Goal: Transaction & Acquisition: Purchase product/service

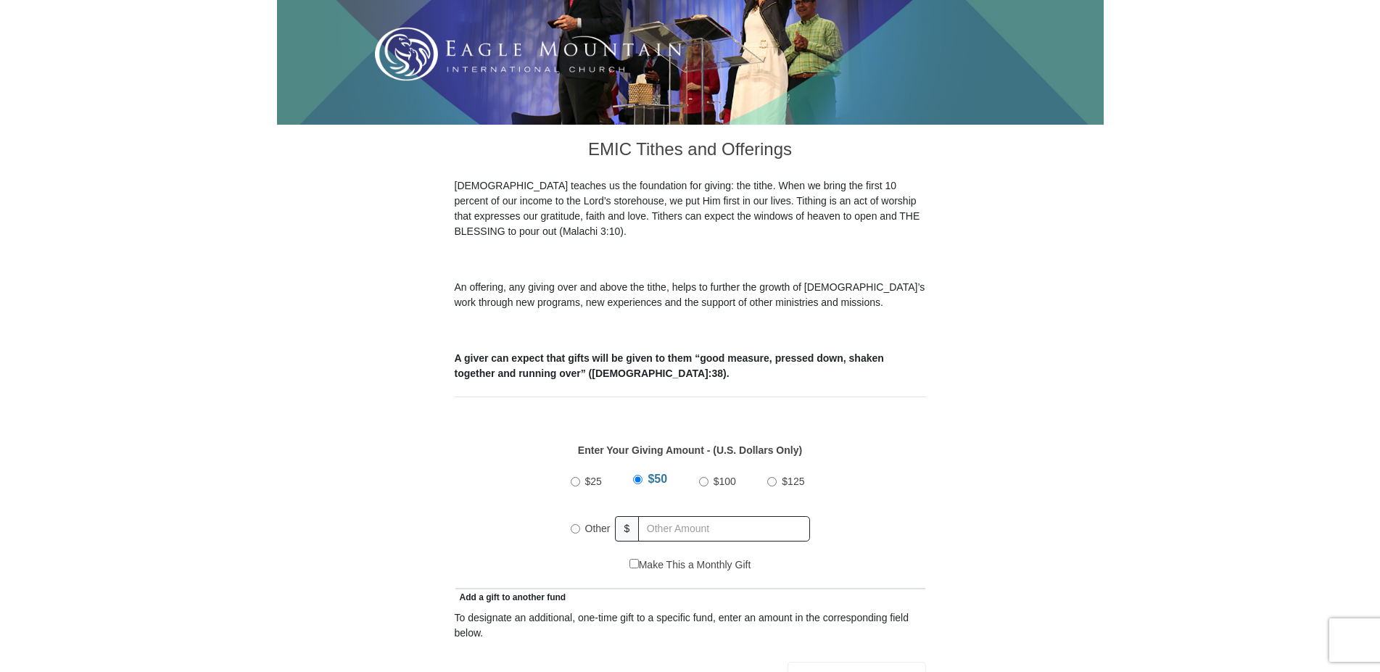
scroll to position [370, 0]
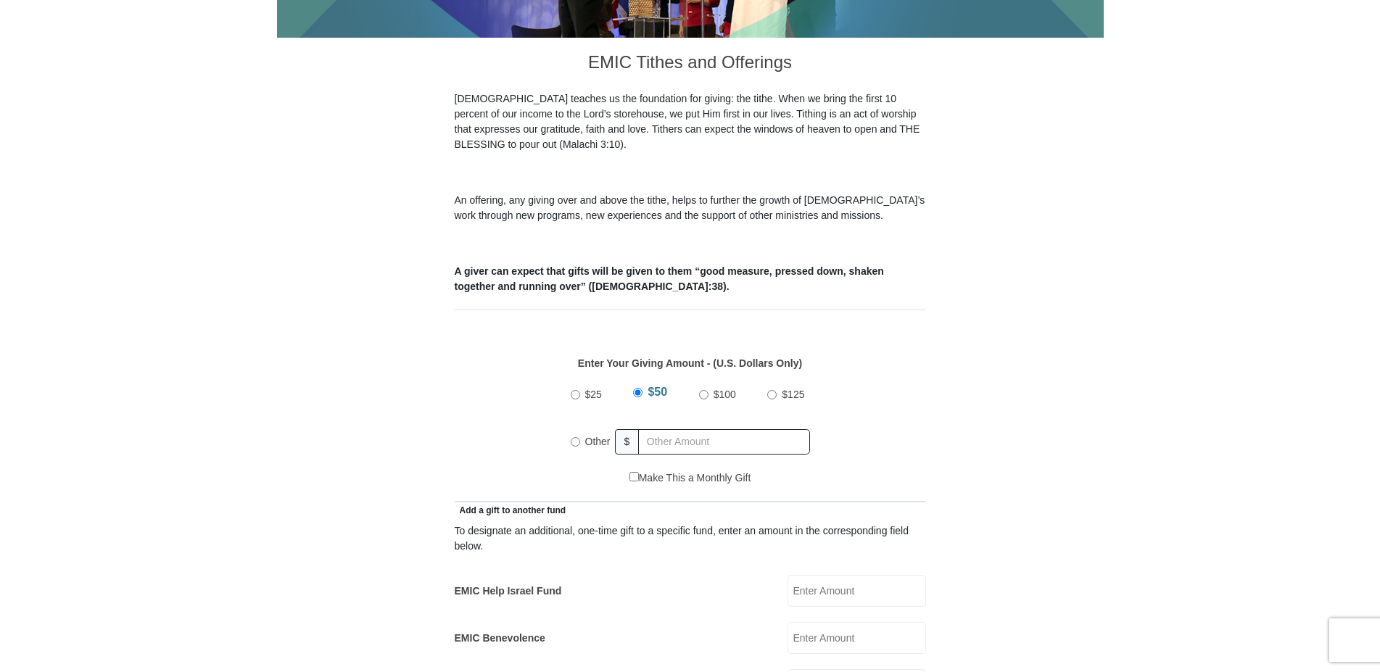
click at [703, 390] on input "$100" at bounding box center [703, 394] width 9 height 9
radio input "true"
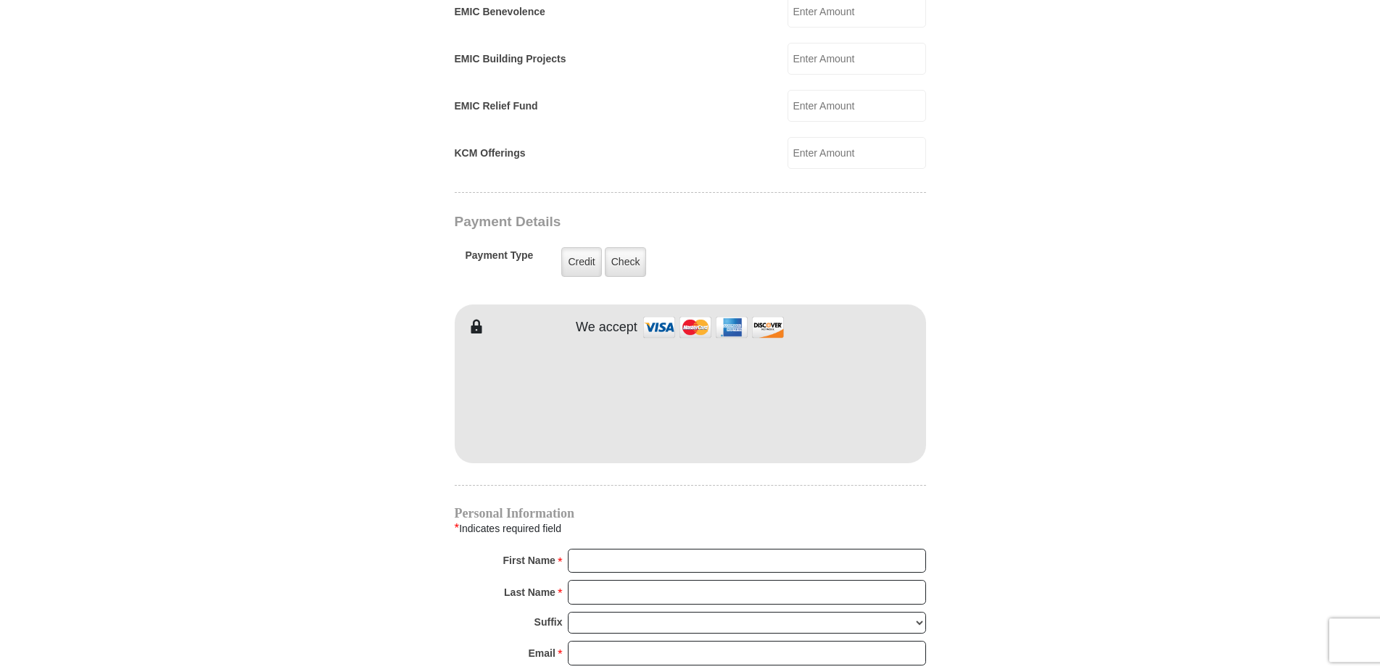
scroll to position [1036, 0]
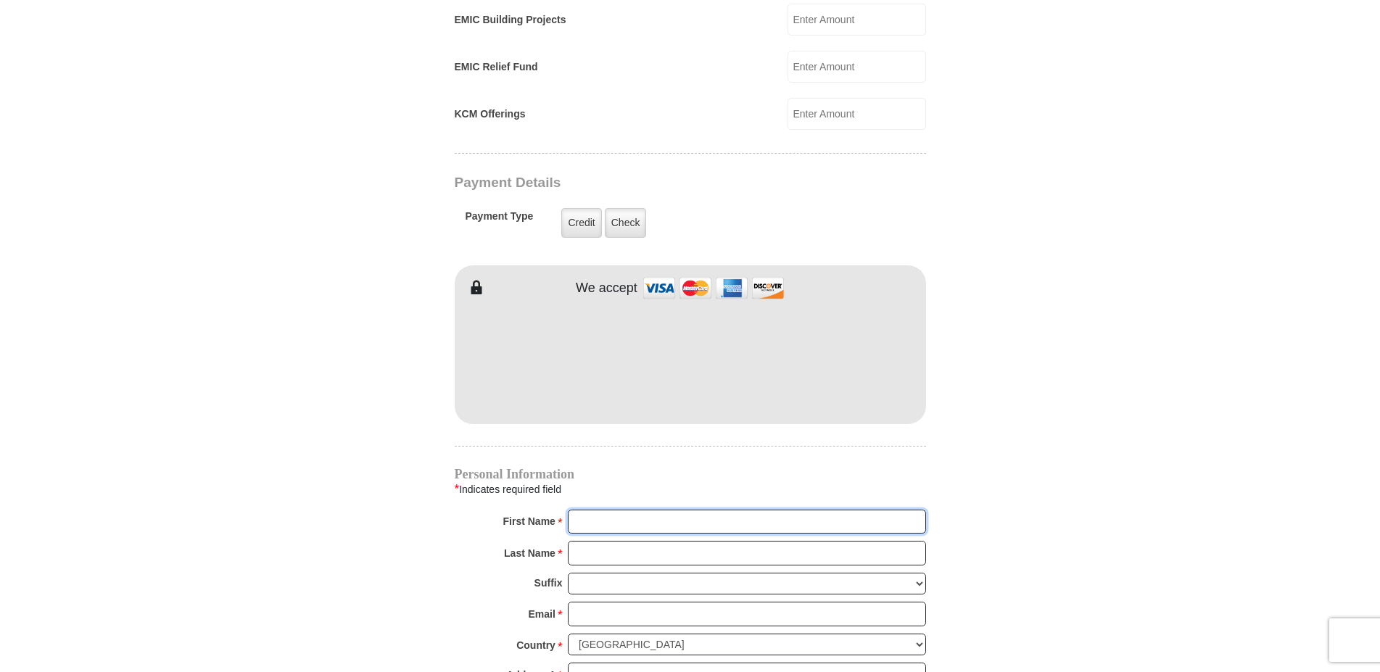
click at [585, 510] on input "First Name *" at bounding box center [747, 522] width 358 height 25
type input "L"
type input "317 Gamay Driv"
type input "Linda"
type input "Pappas"
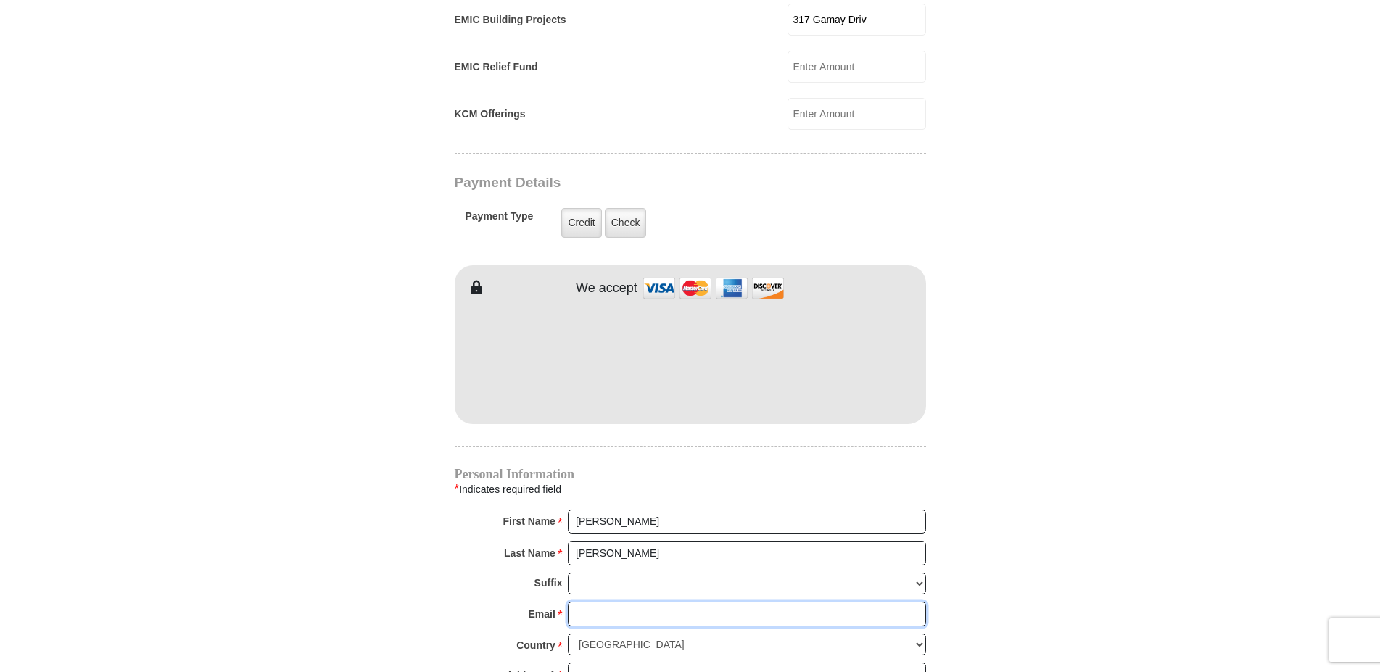
type input "lynn.pappas2@gmail.com"
type input "317 Gamay Driv"
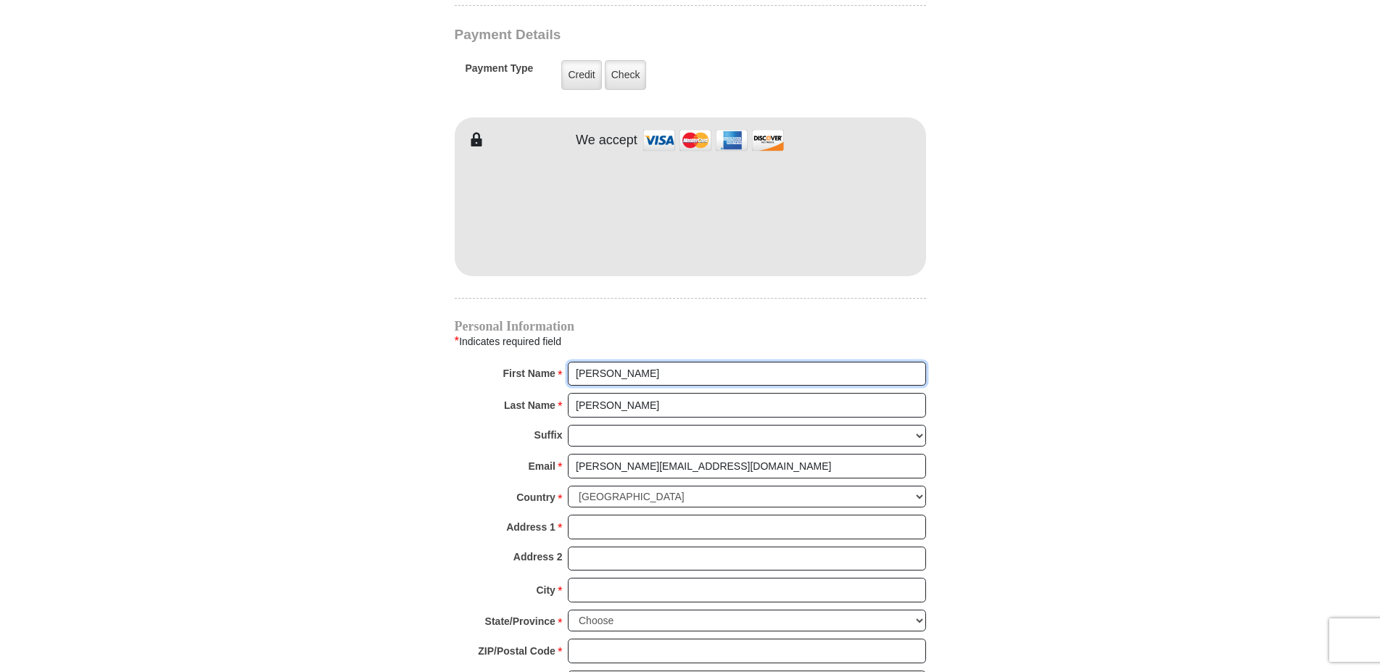
scroll to position [1258, 0]
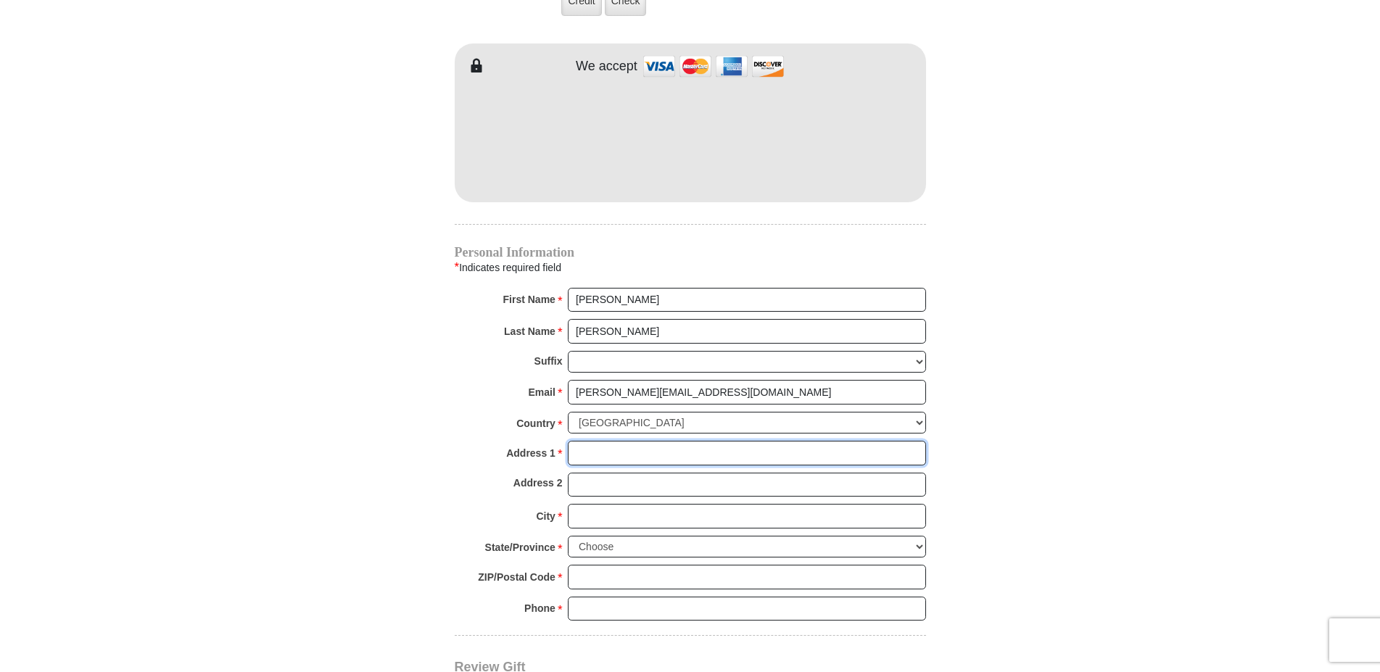
click at [582, 441] on input "Address 1 *" at bounding box center [747, 453] width 358 height 25
type input "317 Gamay Drive"
type input "Cave Junction"
select select "OR"
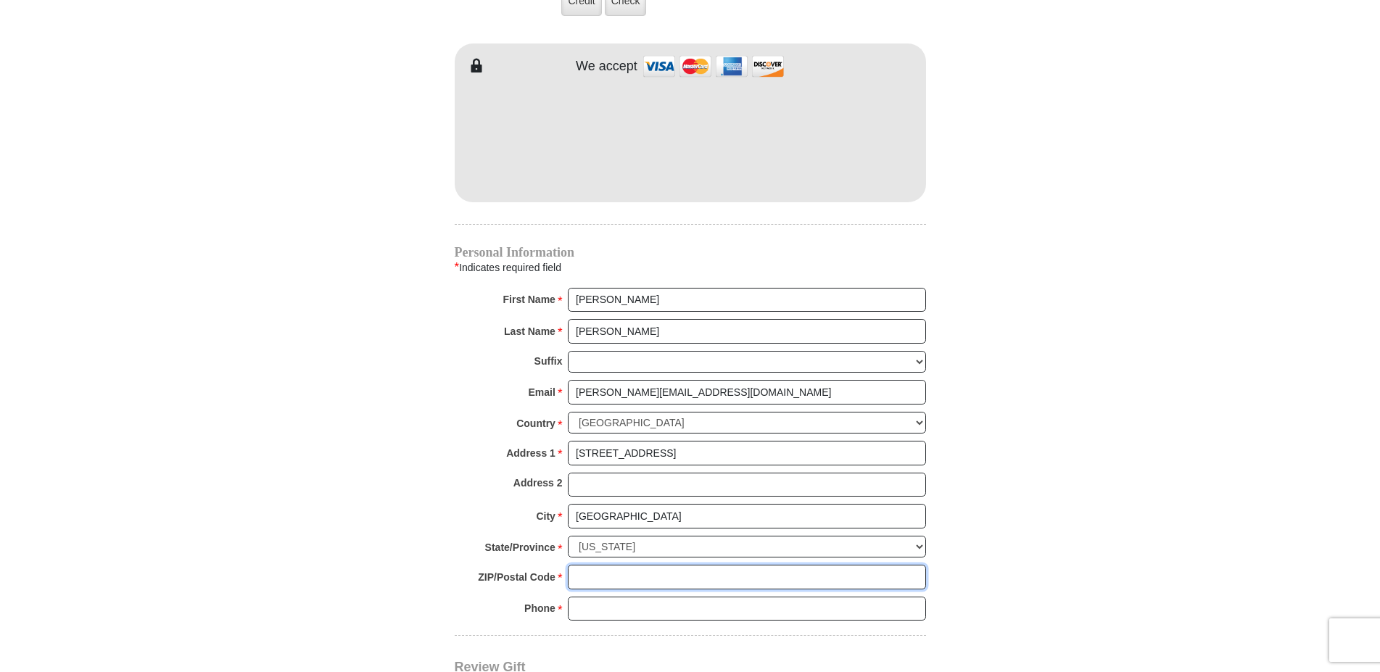
type input "97523"
type input "5414147585"
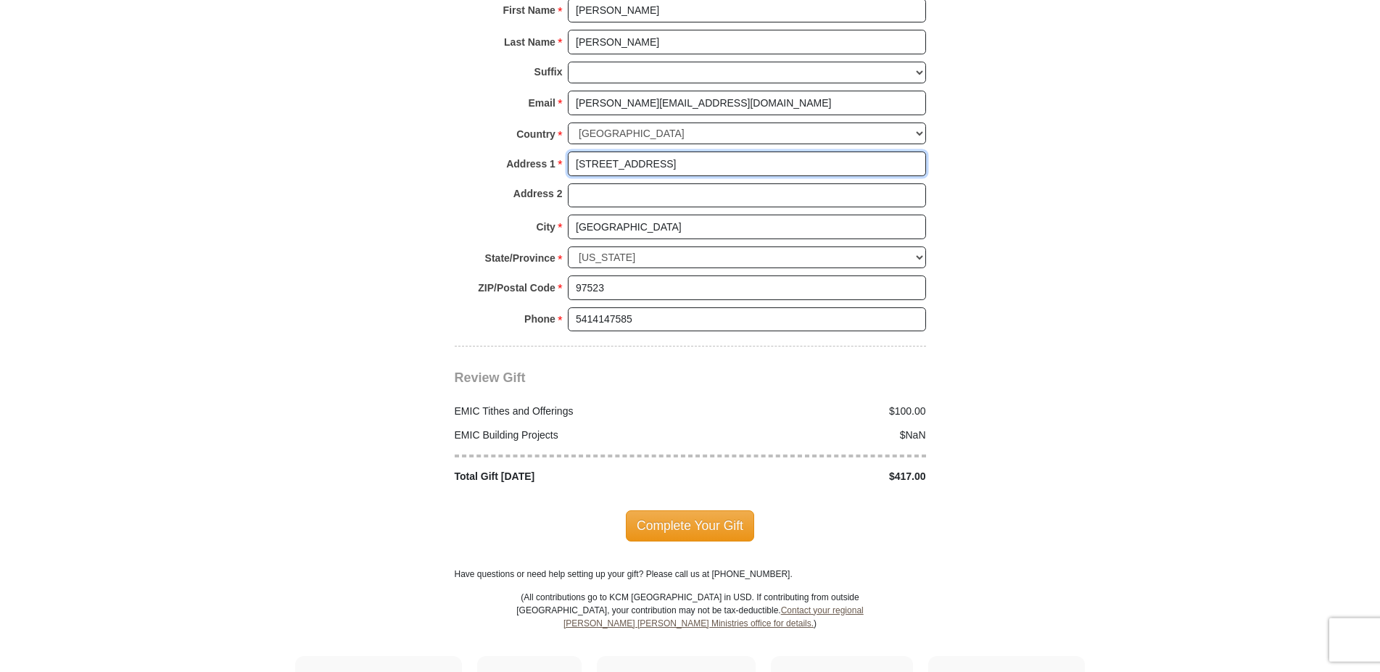
scroll to position [1554, 0]
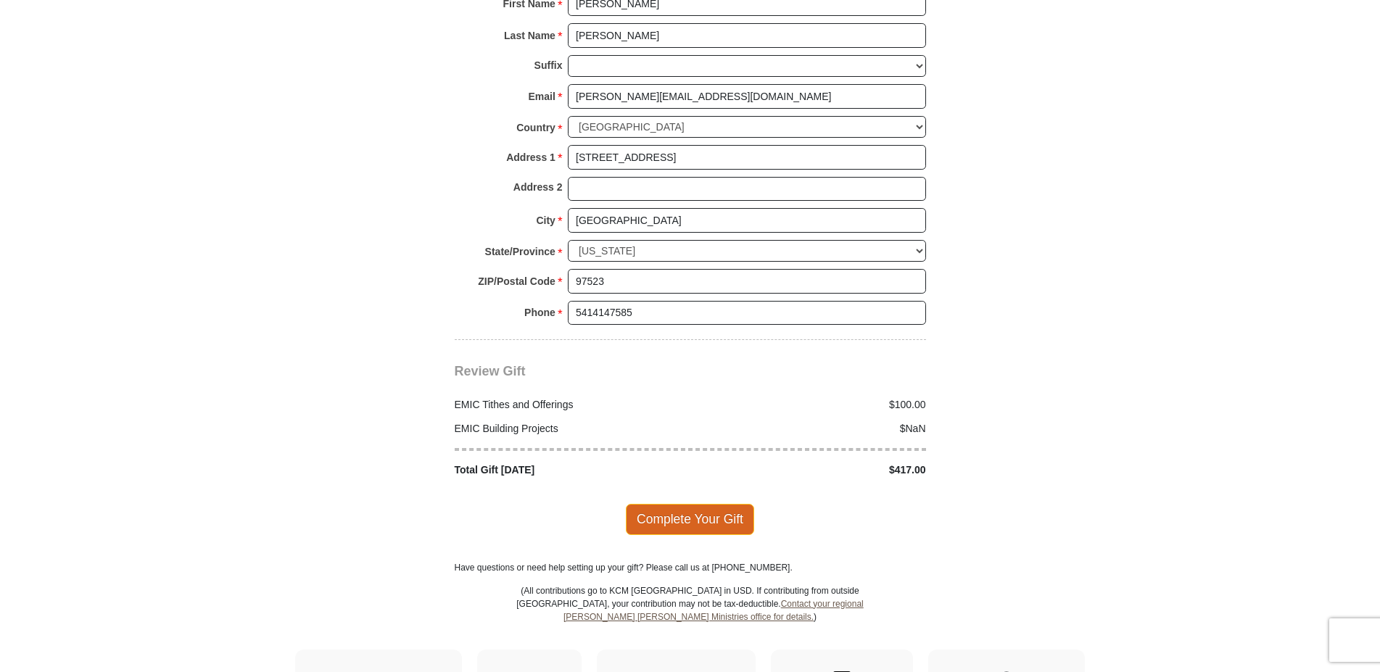
click at [688, 504] on span "Complete Your Gift" at bounding box center [690, 519] width 128 height 30
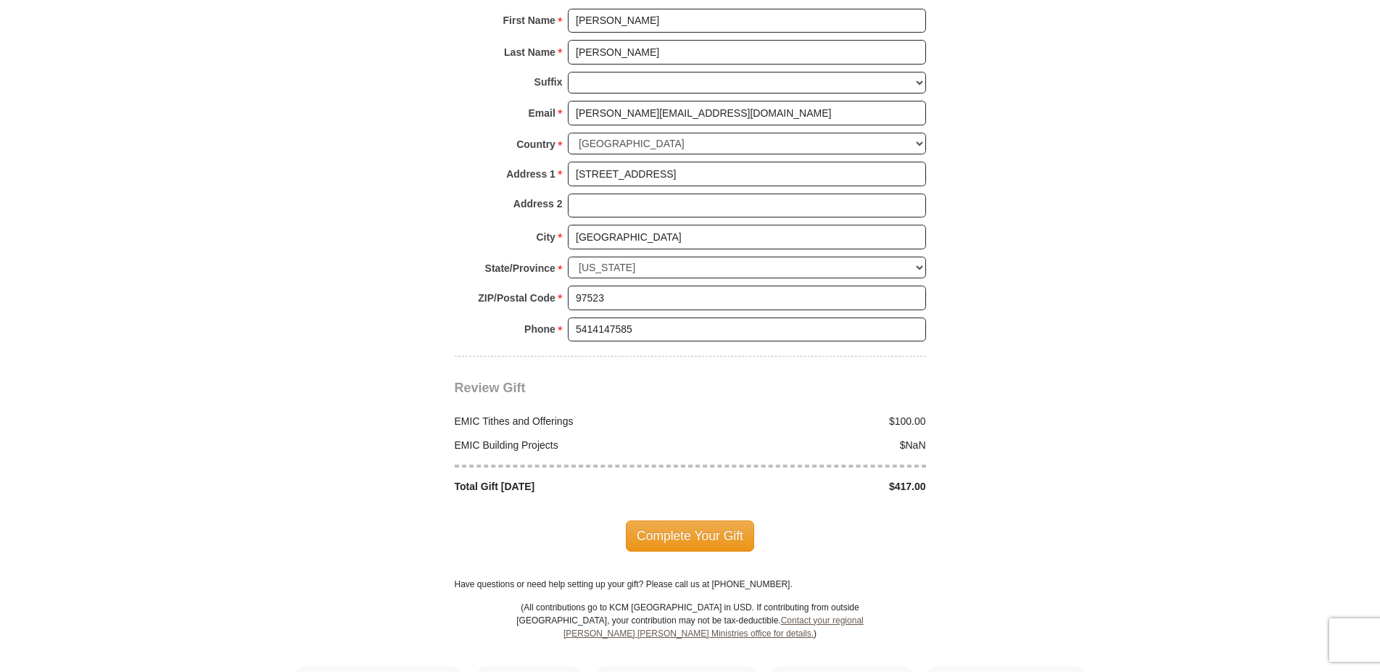
scroll to position [1703, 0]
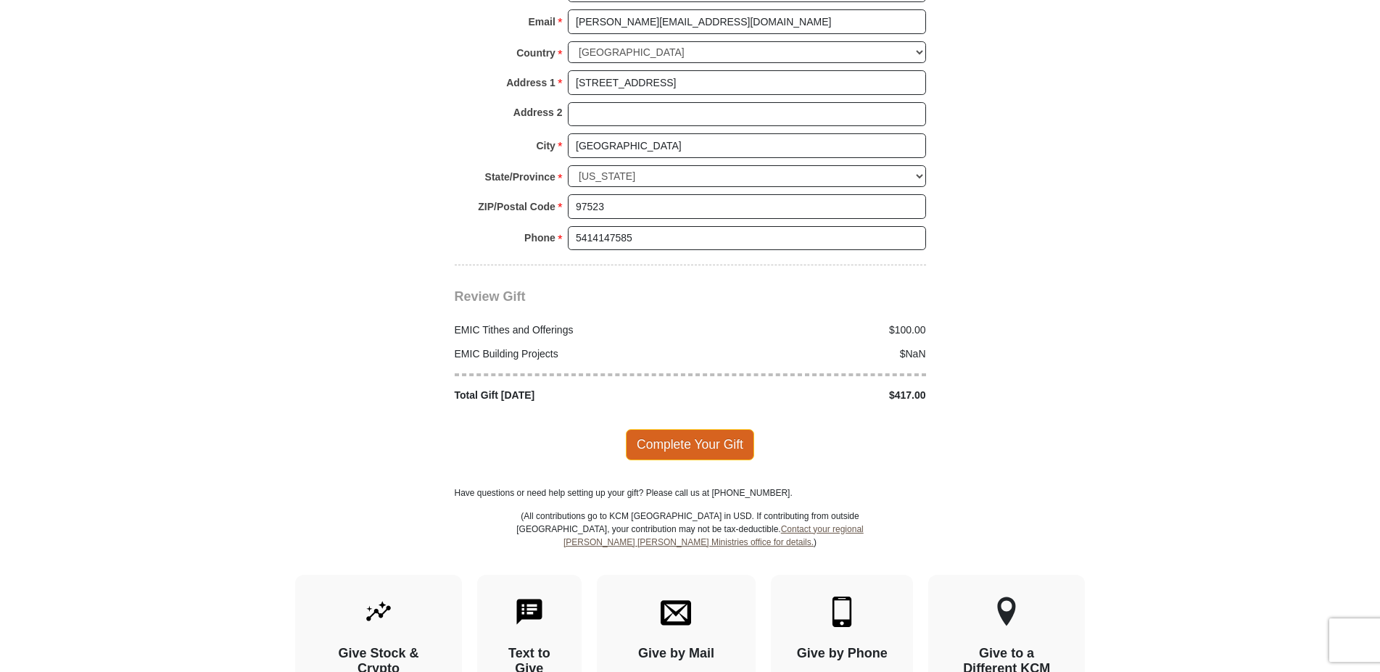
click at [678, 429] on span "Complete Your Gift" at bounding box center [690, 444] width 128 height 30
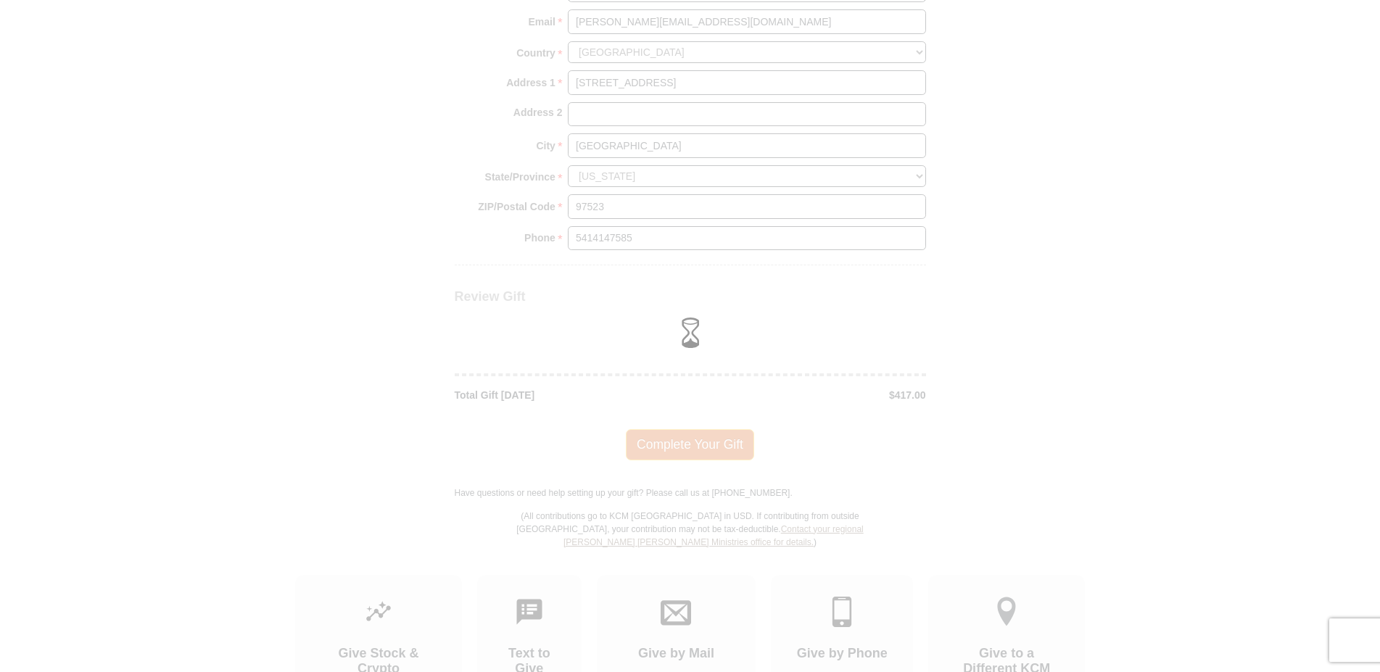
click at [678, 425] on div at bounding box center [690, 336] width 1380 height 672
